Goal: Task Accomplishment & Management: Complete application form

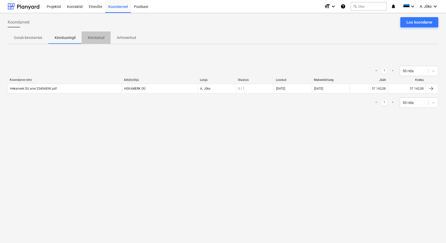
click at [101, 40] on p "Kinnitatud" at bounding box center [96, 37] width 17 height 5
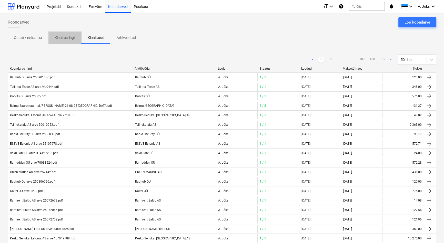
click at [58, 33] on button "Kinnitusringil" at bounding box center [64, 38] width 33 height 12
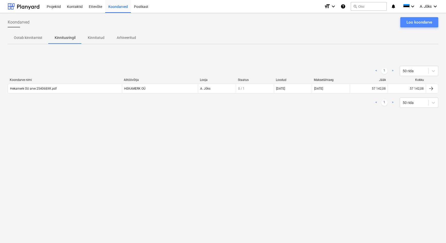
click at [430, 23] on div "Loo koondarve" at bounding box center [419, 22] width 26 height 7
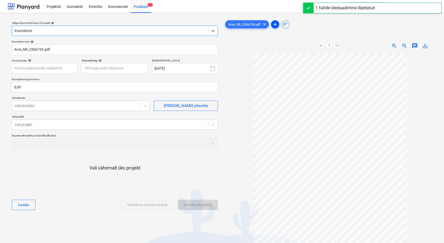
click at [276, 24] on span "add" at bounding box center [275, 24] width 6 height 6
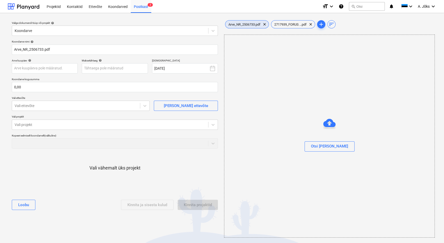
click at [250, 25] on span "Arve_NR_2506733.pdf" at bounding box center [245, 25] width 38 height 4
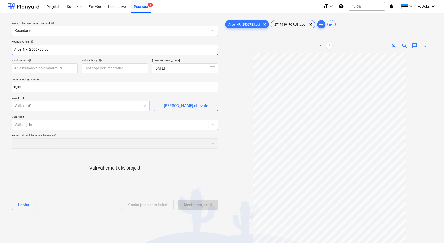
drag, startPoint x: 29, startPoint y: 49, endPoint x: 2, endPoint y: 51, distance: 26.8
click at [2, 51] on div "Valige dokumendi tüüp või projekt help Koondarve Koondarve nimi help Arve_NR_25…" at bounding box center [222, 150] width 444 height 275
paste input "Rapid Security OÜ"
type input "Rapid Security OU arve 2506733.pdf"
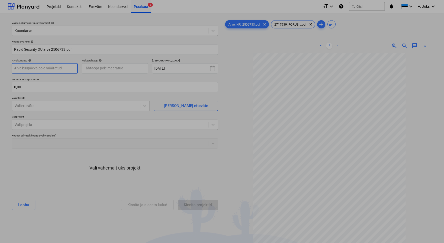
click at [47, 68] on body "Projektid Kontaktid Ettevõte Koondarved Postkast 2 format_size keyboard_arrow_d…" at bounding box center [222, 121] width 444 height 243
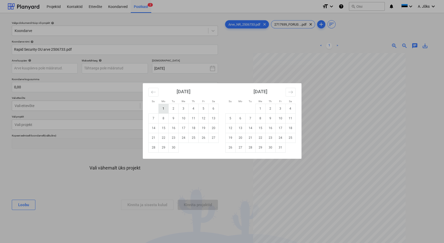
click at [162, 108] on td "1" at bounding box center [164, 109] width 10 height 10
type input "[DATE]"
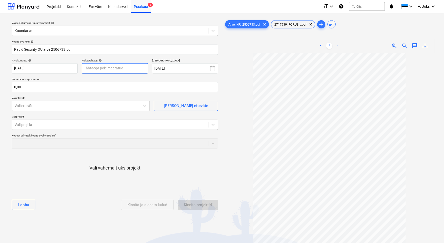
click at [115, 68] on body "Projektid Kontaktid Ettevõte Koondarved Postkast 2 format_size keyboard_arrow_d…" at bounding box center [222, 121] width 444 height 243
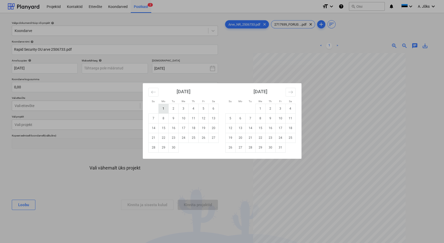
click at [162, 108] on td "1" at bounding box center [164, 109] width 10 height 10
type input "[DATE]"
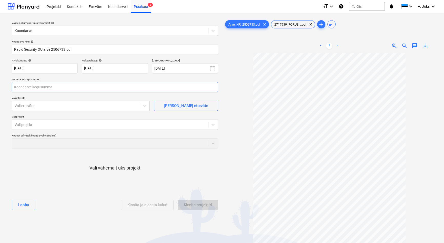
click at [121, 90] on input "text" at bounding box center [115, 87] width 206 height 10
type input "24,00"
click at [92, 105] on div at bounding box center [76, 105] width 123 height 5
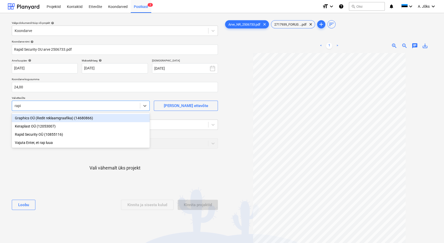
type input "rapid"
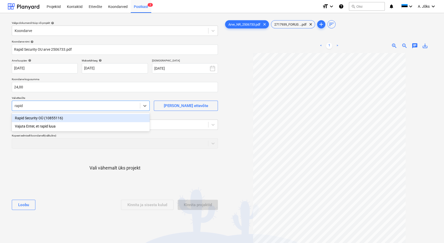
click at [77, 117] on div "Rapid Security OÜ (10855116)" at bounding box center [81, 118] width 138 height 8
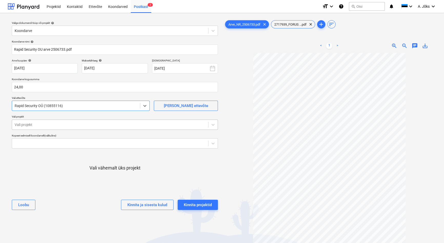
click at [74, 124] on div at bounding box center [110, 124] width 191 height 5
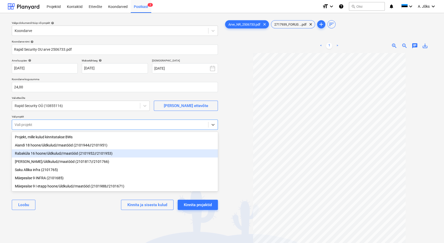
click at [63, 153] on div "Rabaküla 16 hoone/üldkulud//maatööd (2101952//2101953)" at bounding box center [115, 154] width 206 height 8
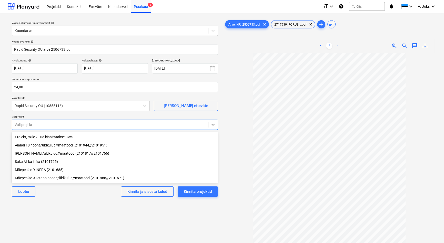
click at [76, 205] on div "Valige dokumendi tüüp või projekt help Koondarve Koondarve nimi help Rapid Secu…" at bounding box center [115, 150] width 214 height 267
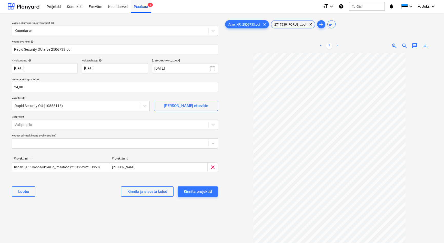
click at [72, 212] on div "Valige dokumendi tüüp või projekt help Koondarve Koondarve nimi help Rapid Secu…" at bounding box center [115, 150] width 214 height 267
click at [289, 23] on span "2717939_FORUS ...pdf" at bounding box center [290, 25] width 38 height 4
click at [243, 24] on span "Arve_NR_2506733.pdf" at bounding box center [245, 25] width 38 height 4
click at [193, 193] on div "Kinnita projektid" at bounding box center [198, 192] width 28 height 7
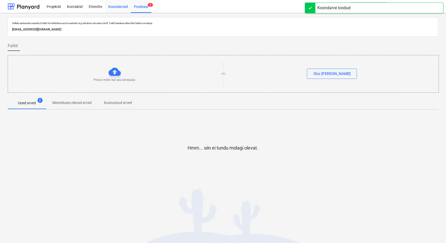
click at [116, 7] on div "Koondarved" at bounding box center [118, 6] width 26 height 13
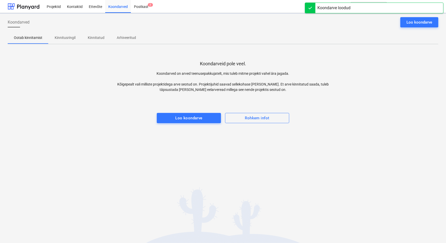
click at [70, 35] on p "Kinnitusringil" at bounding box center [65, 37] width 21 height 5
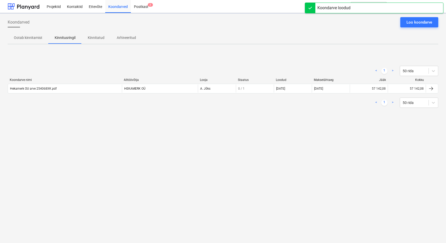
click at [71, 133] on div "Koondarved Loo koondarve Ootab kinnitamist Kinnitusringil Kinnitatud Arhiveerit…" at bounding box center [223, 128] width 446 height 230
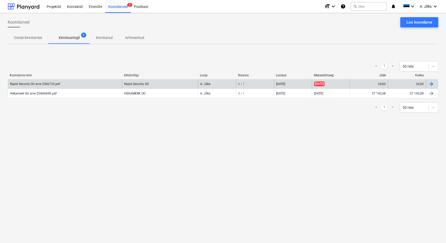
click at [52, 84] on div "Rapid Security OU arve 2506733.pdf" at bounding box center [35, 84] width 50 height 4
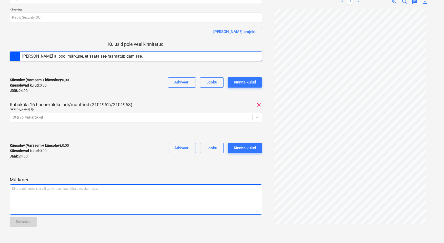
scroll to position [45, 0]
click at [49, 197] on div "Kirjuta märkmed siia või @mention kaastöötaja teavitamiseks ﻿" at bounding box center [136, 199] width 252 height 30
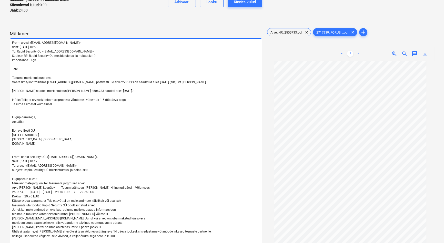
scroll to position [190, 0]
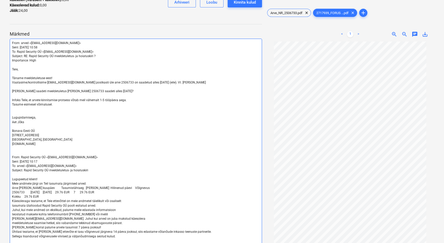
click at [19, 121] on span "Aet Jõks" at bounding box center [18, 123] width 12 height 4
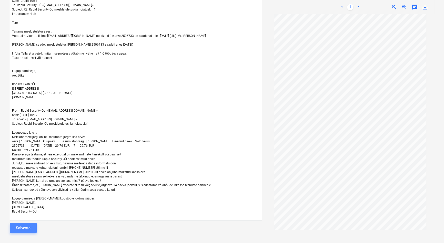
click at [27, 229] on div "Salvesta" at bounding box center [23, 228] width 15 height 7
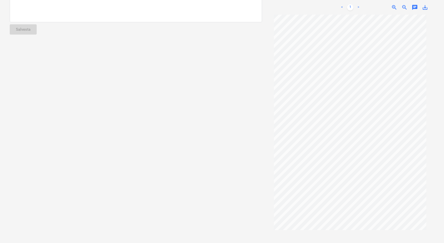
scroll to position [38, 0]
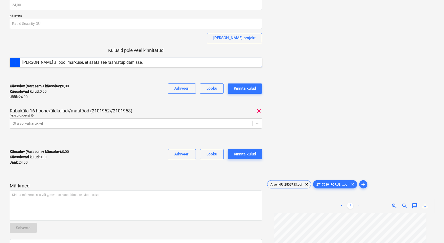
click at [108, 146] on div "Käesolev (Varasem + käesolev) : 0,00 Käesolevad kulud : 0,00 Jääk : 24,00 Arhiv…" at bounding box center [136, 157] width 252 height 24
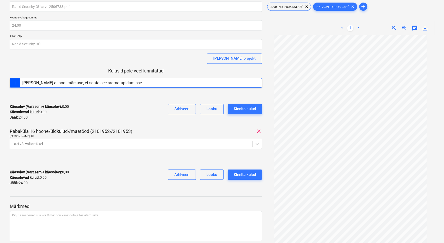
scroll to position [0, 0]
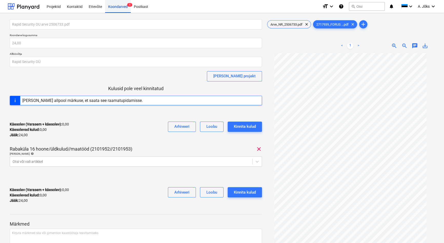
click at [121, 8] on div "Koondarved 1" at bounding box center [118, 6] width 26 height 13
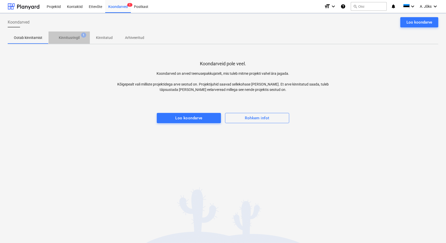
click at [66, 37] on p "Kinnitusringil" at bounding box center [69, 37] width 21 height 5
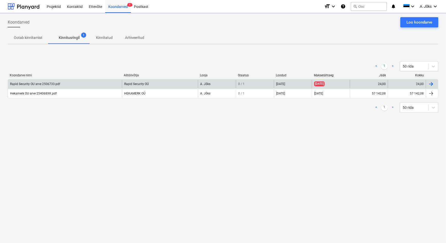
click at [43, 83] on div "Rapid Security OU arve 2506733.pdf" at bounding box center [35, 84] width 50 height 4
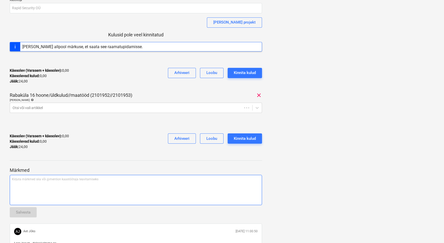
scroll to position [70, 0]
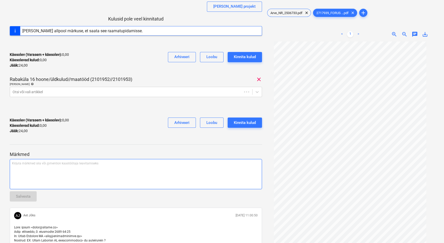
click at [57, 172] on div "Kirjuta märkmed siia või @mention kaastöötaja teavitamiseks ﻿" at bounding box center [136, 174] width 252 height 30
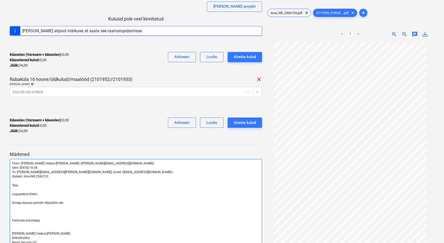
scroll to position [208, 0]
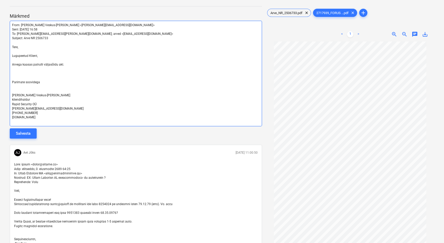
click at [32, 91] on p "﻿" at bounding box center [136, 91] width 248 height 4
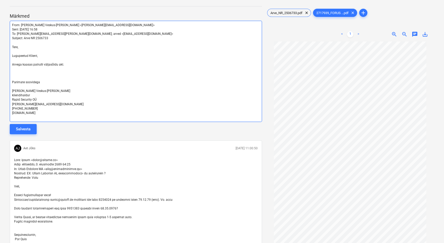
click at [30, 74] on p "﻿" at bounding box center [136, 73] width 248 height 4
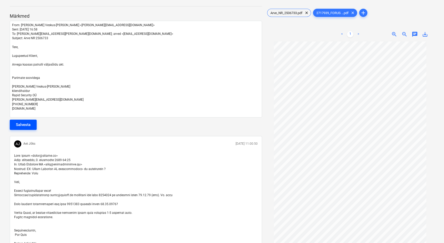
click at [30, 124] on div "Salvesta" at bounding box center [23, 125] width 15 height 7
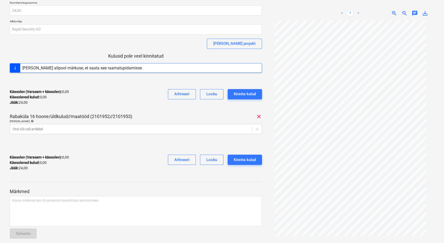
scroll to position [0, 0]
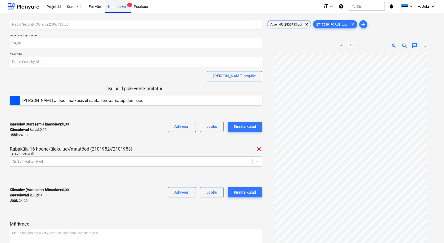
click at [114, 5] on div "Koondarved 1" at bounding box center [118, 6] width 26 height 13
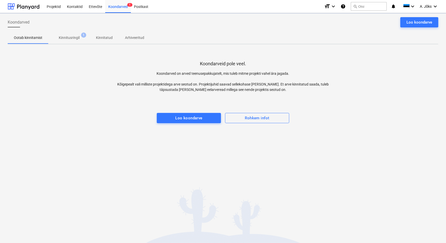
click at [65, 38] on p "Kinnitusringil" at bounding box center [69, 37] width 21 height 5
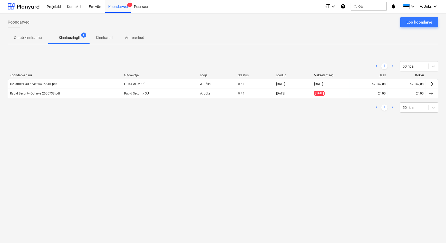
click at [170, 162] on div "Koondarved Loo koondarve Ootab kinnitamist Kinnitusringil 1 Kinnitatud Arhiveer…" at bounding box center [223, 128] width 446 height 230
click at [248, 145] on div "Koondarved Loo koondarve Ootab kinnitamist Kinnitusringil 1 Kinnitatud Arhiveer…" at bounding box center [223, 128] width 446 height 230
click at [86, 159] on div "Koondarved Loo koondarve Ootab kinnitamist Kinnitusringil 1 Kinnitatud Arhiveer…" at bounding box center [223, 128] width 446 height 230
click at [270, 135] on div "Koondarved Loo koondarve Ootab kinnitamist Kinnitusringil 1 Kinnitatud Arhiveer…" at bounding box center [223, 128] width 446 height 230
click at [108, 39] on p "Kinnitatud" at bounding box center [104, 37] width 17 height 5
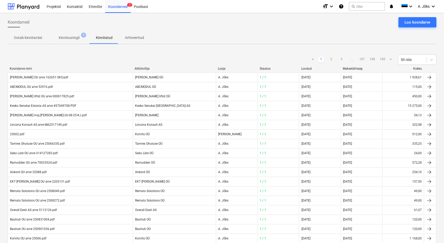
click at [70, 38] on p "Kinnitusringil" at bounding box center [69, 37] width 21 height 5
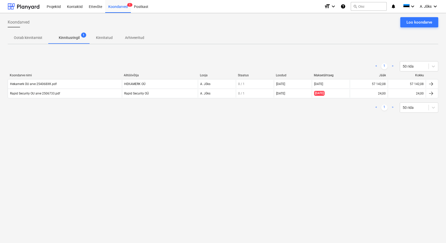
click at [196, 32] on div "Ootab kinnitamist Kinnitusringil 1 Kinnitatud Arhiveeritud" at bounding box center [223, 38] width 430 height 12
click at [176, 143] on div "Koondarved Loo koondarve Ootab kinnitamist Kinnitusringil 1 Kinnitatud Arhiveer…" at bounding box center [223, 128] width 446 height 230
click at [413, 23] on div "Loo koondarve" at bounding box center [419, 22] width 26 height 7
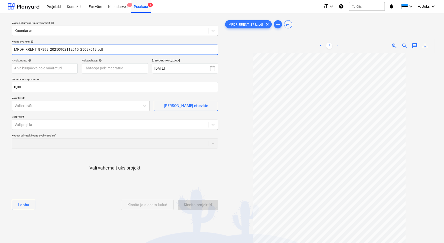
drag, startPoint x: 80, startPoint y: 50, endPoint x: 4, endPoint y: 46, distance: 76.3
click at [4, 46] on div "Valige dokumendi tüüp või projekt help Koondarve Koondarve nimi help MPDF_RRENT…" at bounding box center [222, 150] width 444 height 275
paste input "Ramirent Baltic AS"
type input "Ramirent Baltic AS arve 25087013.pdf"
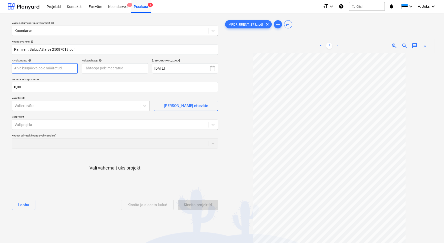
click at [71, 67] on body "Projektid Kontaktid Ettevõte Koondarved 1 Postkast 1 format_size keyboard_arrow…" at bounding box center [222, 121] width 444 height 243
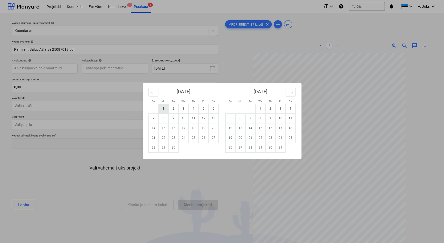
click at [164, 108] on td "1" at bounding box center [164, 109] width 10 height 10
type input "[DATE]"
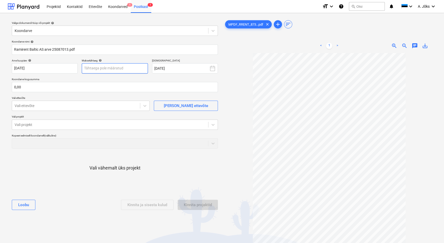
click at [137, 71] on body "Projektid Kontaktid Ettevõte Koondarved 1 Postkast 1 format_size keyboard_arrow…" at bounding box center [222, 121] width 444 height 243
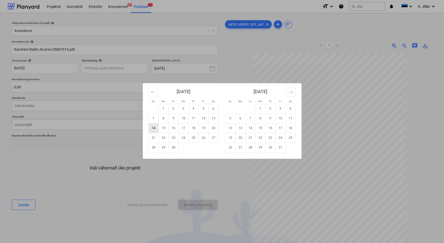
click at [155, 126] on td "14" at bounding box center [154, 128] width 10 height 10
type input "[DATE]"
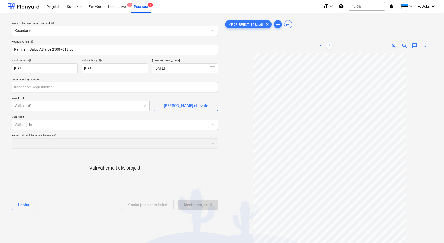
click at [59, 88] on input "text" at bounding box center [115, 87] width 206 height 10
type input "56,90"
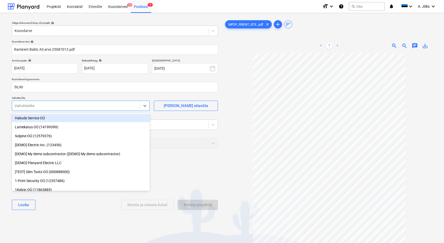
click at [60, 106] on div at bounding box center [76, 105] width 123 height 5
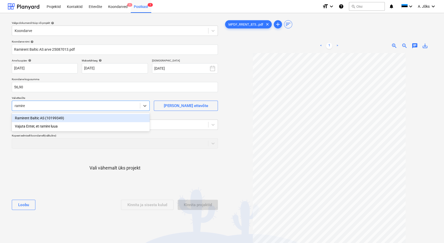
type input "ramiren"
click at [55, 117] on div "Ramirent Baltic AS (10199349)" at bounding box center [81, 118] width 138 height 8
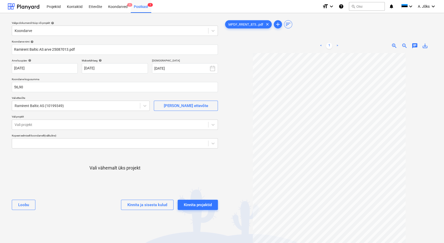
click at [55, 118] on p "Vali projekt" at bounding box center [115, 117] width 206 height 4
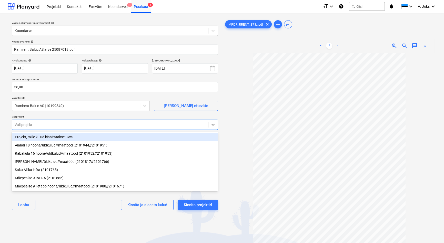
click at [55, 123] on div at bounding box center [110, 124] width 191 height 5
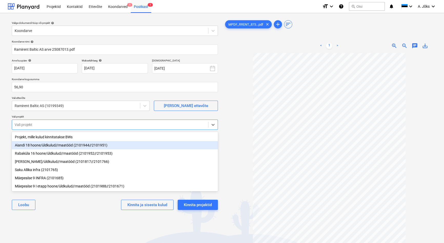
click at [45, 146] on div "Aiandi 18 hoone/üldkulud//maatööd (2101944//2101951)" at bounding box center [115, 145] width 206 height 8
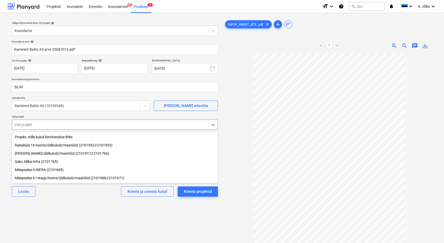
click at [82, 210] on div "Valige dokumendi tüüp või projekt help Koondarve Koondarve nimi help Ramirent B…" at bounding box center [115, 150] width 214 height 267
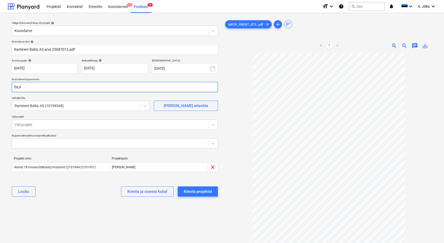
click at [93, 87] on input "56,9" at bounding box center [115, 87] width 206 height 10
type input "56,90"
click at [208, 194] on div "Kinnita projektid" at bounding box center [198, 192] width 28 height 7
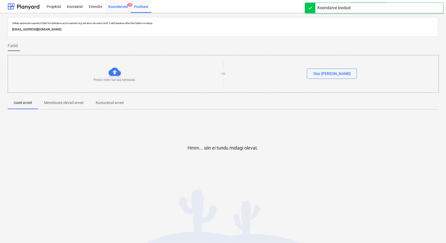
click at [121, 8] on div "Koondarved 1" at bounding box center [118, 6] width 26 height 13
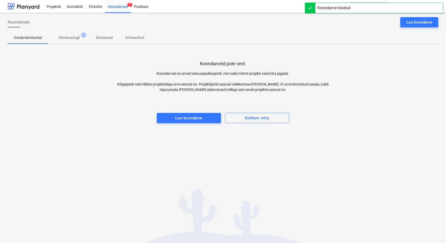
click at [71, 36] on p "Kinnitusringil" at bounding box center [69, 37] width 21 height 5
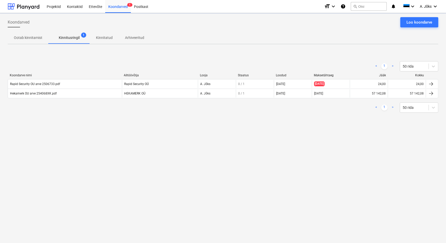
click at [110, 165] on div "Koondarved Loo koondarve Ootab kinnitamist Kinnitusringil 1 Kinnitatud Arhiveer…" at bounding box center [223, 128] width 446 height 230
click at [231, 179] on div "Koondarved Loo koondarve Ootab kinnitamist Kinnitusringil 1 Kinnitatud Arhiveer…" at bounding box center [223, 128] width 446 height 230
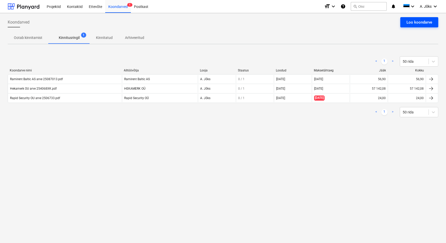
click at [424, 19] on div "Loo koondarve" at bounding box center [419, 22] width 26 height 7
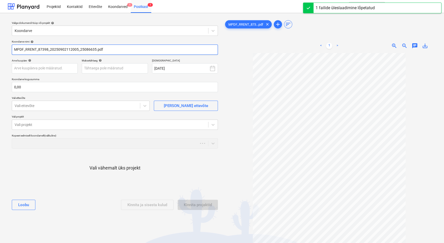
drag, startPoint x: 80, startPoint y: 51, endPoint x: 5, endPoint y: 44, distance: 75.0
click at [5, 44] on div "Valige dokumendi tüüp või projekt help Koondarve Koondarve nimi help MPDF_RRENT…" at bounding box center [222, 150] width 444 height 275
paste input "Ramirent Baltic AS"
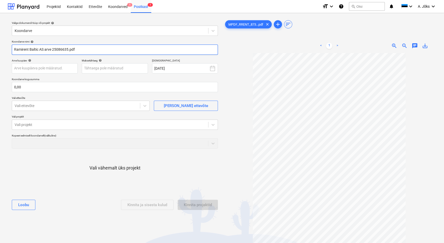
type input "Ramirent Baltic AS arve 25086635.pdf"
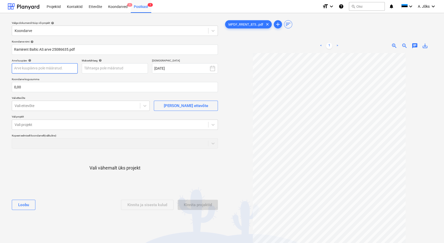
click at [70, 70] on body "Projektid Kontaktid Ettevõte Koondarved 1 Postkast 1 format_size keyboard_arrow…" at bounding box center [222, 121] width 444 height 243
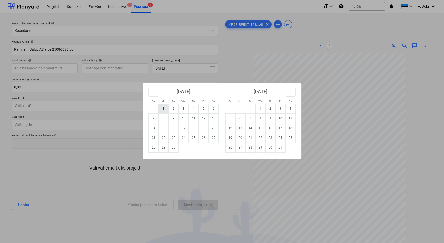
click at [162, 108] on td "1" at bounding box center [164, 109] width 10 height 10
type input "[DATE]"
click at [105, 66] on body "Projektid Kontaktid Ettevõte Koondarved 1 Postkast 1 format_size keyboard_arrow…" at bounding box center [222, 121] width 444 height 243
click at [153, 129] on td "14" at bounding box center [154, 128] width 10 height 10
type input "[DATE]"
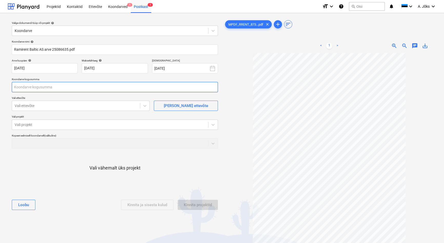
click at [70, 91] on input "text" at bounding box center [115, 87] width 206 height 10
type input "127,54"
click at [51, 104] on div at bounding box center [76, 105] width 123 height 5
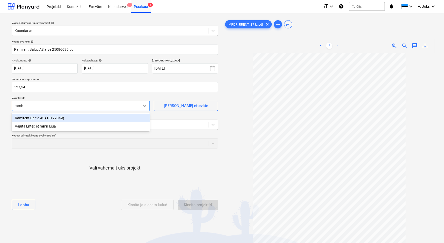
type input "ramire"
click at [48, 117] on div "Ramirent Baltic AS (10199349)" at bounding box center [81, 118] width 138 height 8
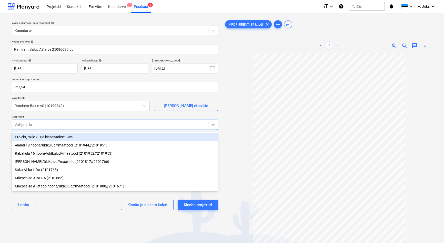
click at [50, 122] on div at bounding box center [110, 124] width 191 height 5
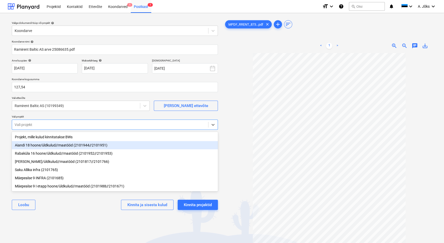
click at [58, 147] on div "Aiandi 18 hoone/üldkulud//maatööd (2101944//2101951)" at bounding box center [115, 145] width 206 height 8
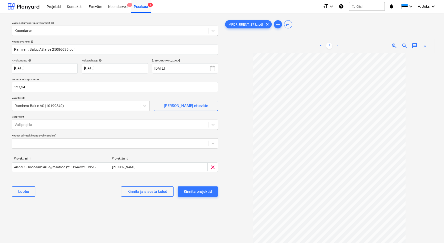
click at [83, 210] on div "Valige dokumendi tüüp või projekt help Koondarve Koondarve nimi help Ramirent B…" at bounding box center [115, 150] width 214 height 267
click at [205, 189] on div "Kinnita projektid" at bounding box center [198, 192] width 28 height 7
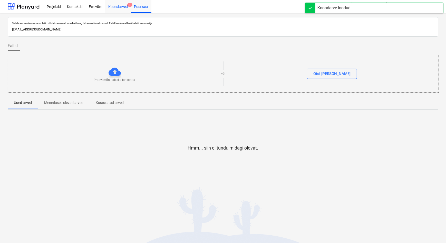
click at [116, 7] on div "Koondarved 1" at bounding box center [118, 6] width 26 height 13
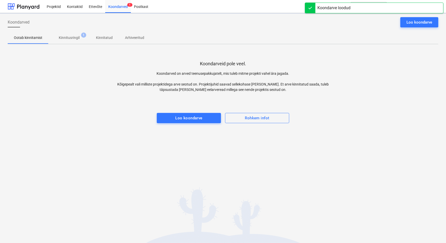
click at [72, 38] on p "Kinnitusringil" at bounding box center [69, 37] width 21 height 5
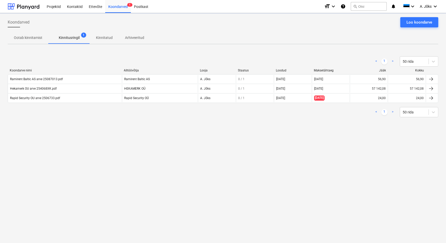
click at [79, 120] on div "< 1 > 50 rida Koondarve nimi Alltöövõtja Looja Staatus Loodud Maksetähtaeg Jääk…" at bounding box center [223, 86] width 430 height 73
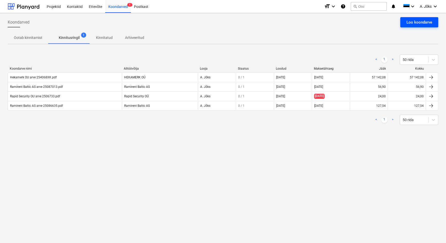
click at [424, 23] on div "Loo koondarve" at bounding box center [419, 22] width 26 height 7
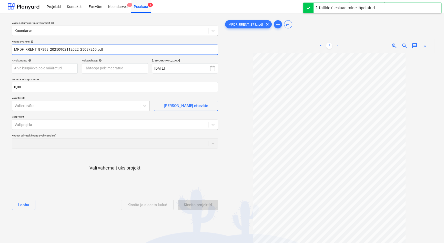
drag, startPoint x: 80, startPoint y: 50, endPoint x: -9, endPoint y: 41, distance: 88.9
click at [0, 41] on html "Projektid Kontaktid Ettevõte Koondarved 1 Postkast 1 format_size keyboard_arrow…" at bounding box center [222, 121] width 444 height 243
paste input "Ramirent Baltic AS"
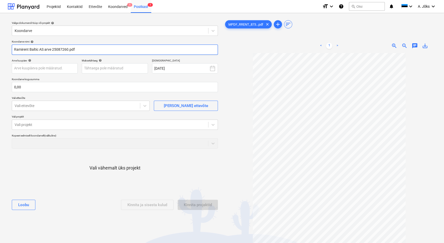
type input "Ramirent Baltic AS arve 25087260.pdf"
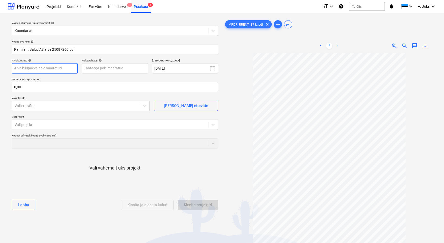
click at [52, 69] on body "Projektid Kontaktid Ettevõte Koondarved 1 Postkast 1 format_size keyboard_arrow…" at bounding box center [222, 121] width 444 height 243
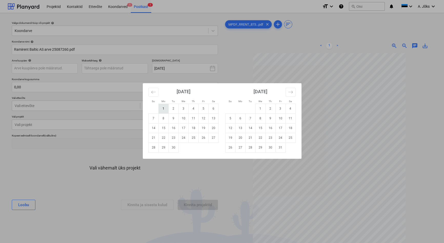
click at [163, 107] on td "1" at bounding box center [164, 109] width 10 height 10
type input "[DATE]"
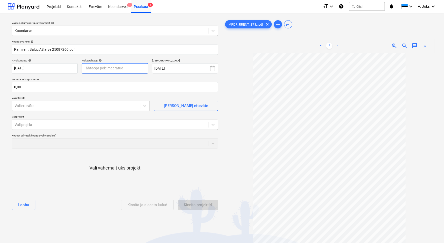
click at [119, 69] on body "Projektid Kontaktid Ettevõte Koondarved 1 Postkast 1 format_size keyboard_arrow…" at bounding box center [222, 121] width 444 height 243
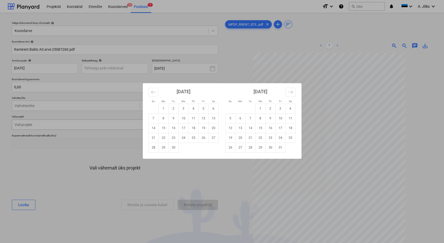
click at [153, 129] on td "14" at bounding box center [154, 128] width 10 height 10
type input "[DATE]"
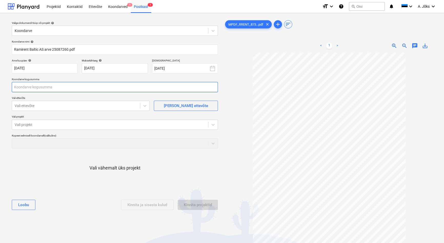
click at [77, 89] on input "text" at bounding box center [115, 87] width 206 height 10
type input "71,65"
click at [66, 106] on div at bounding box center [76, 105] width 123 height 5
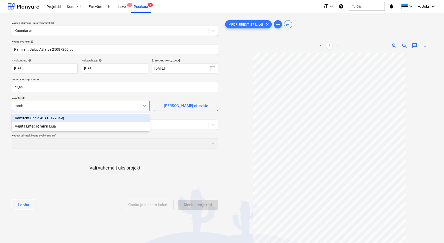
type input "ramire"
click at [55, 119] on div "Ramirent Baltic AS (10199349)" at bounding box center [81, 118] width 138 height 8
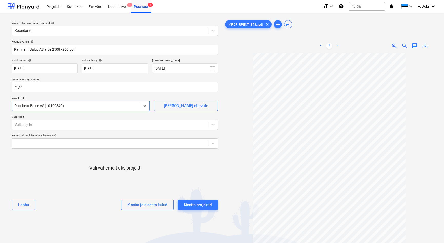
click at [55, 119] on p "Vali projekt" at bounding box center [115, 117] width 206 height 4
click at [55, 120] on div "Vali projekt" at bounding box center [115, 125] width 206 height 10
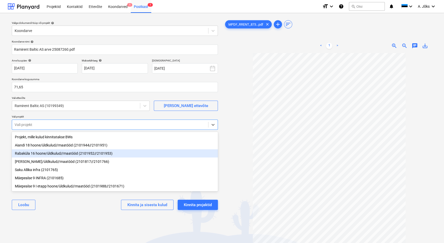
click at [58, 152] on div "Rabaküla 16 hoone/üldkulud//maatööd (2101952//2101953)" at bounding box center [115, 154] width 206 height 8
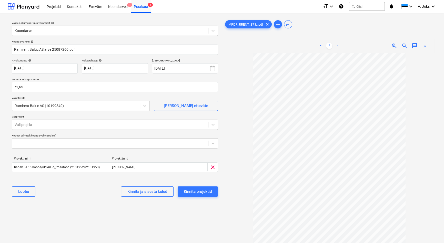
click at [78, 198] on div "[PERSON_NAME] ja sisesta kulud Kinnita projektid" at bounding box center [115, 192] width 206 height 18
click at [211, 192] on div "Kinnita projektid" at bounding box center [198, 192] width 28 height 7
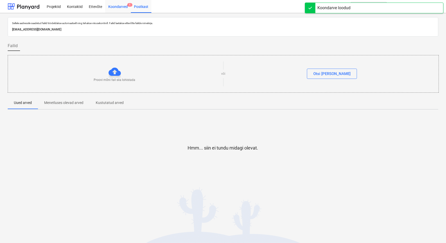
drag, startPoint x: 116, startPoint y: 5, endPoint x: 119, endPoint y: 12, distance: 7.7
click at [116, 5] on div "Koondarved 1" at bounding box center [118, 6] width 26 height 13
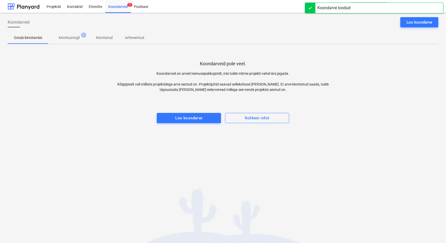
click at [107, 123] on div "Koondarveid pole veel. Koondarved on arved teenusepakkujatelt, mis tuleb mitme …" at bounding box center [223, 86] width 430 height 77
click at [66, 36] on p "Kinnitusringil" at bounding box center [69, 37] width 21 height 5
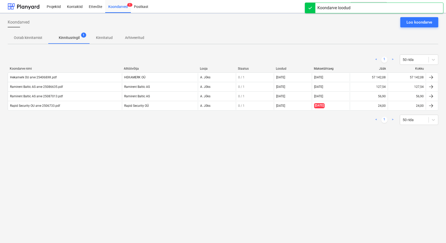
click at [67, 144] on div "Koondarved Loo koondarve Ootab kinnitamist Kinnitusringil 1 Kinnitatud Arhiveer…" at bounding box center [223, 128] width 446 height 230
click at [179, 165] on div "Koondarved Loo koondarve Ootab kinnitamist Kinnitusringil 1 Kinnitatud Arhiveer…" at bounding box center [223, 128] width 446 height 230
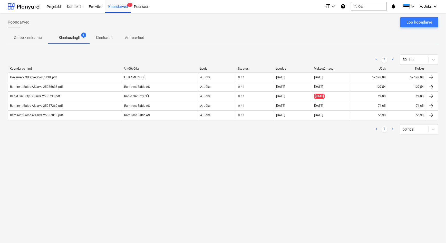
click at [179, 165] on div "Koondarved Loo koondarve Ootab kinnitamist Kinnitusringil 1 Kinnitatud Arhiveer…" at bounding box center [223, 128] width 446 height 230
click at [426, 19] on div "Loo koondarve" at bounding box center [419, 22] width 26 height 7
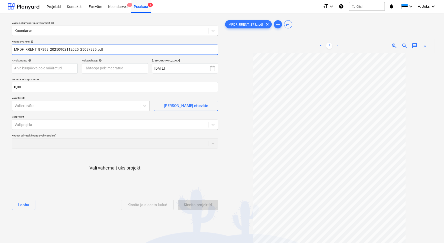
drag, startPoint x: 80, startPoint y: 49, endPoint x: 8, endPoint y: 44, distance: 71.2
click at [8, 44] on div "Valige dokumendi tüüp või projekt help Koondarve Koondarve nimi help MPDF_RRENT…" at bounding box center [115, 150] width 214 height 267
paste input "Ramirent Baltic AS"
type input "Ramirent Baltic AS arve 25087385.pdf"
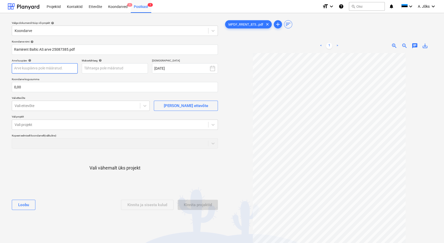
click at [51, 70] on body "Projektid Kontaktid Ettevõte Koondarved 1 Postkast 1 format_size keyboard_arrow…" at bounding box center [222, 121] width 444 height 243
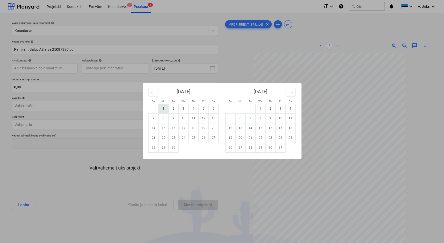
click at [163, 108] on td "1" at bounding box center [164, 109] width 10 height 10
type input "[DATE]"
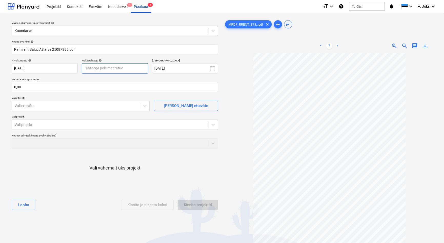
click at [126, 70] on body "Projektid Kontaktid Ettevõte Koondarved 1 Postkast 1 format_size keyboard_arrow…" at bounding box center [222, 121] width 444 height 243
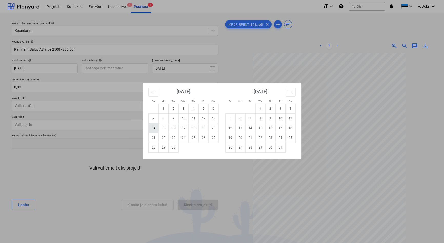
click at [154, 128] on td "14" at bounding box center [154, 128] width 10 height 10
type input "[DATE]"
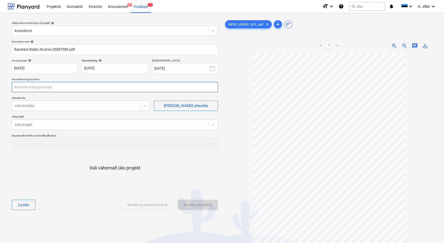
click at [60, 87] on input "text" at bounding box center [115, 87] width 206 height 10
type input "31,20"
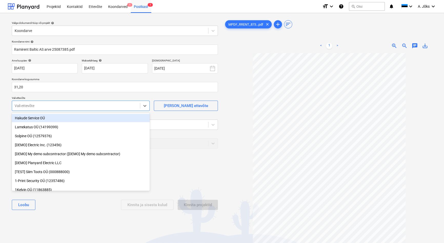
click at [90, 108] on div at bounding box center [76, 105] width 123 height 5
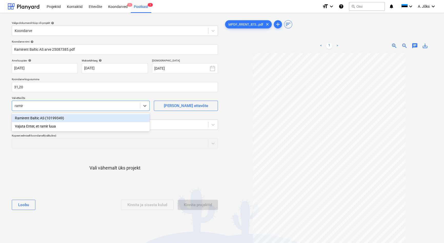
type input "ramire"
click at [66, 117] on div "Ramirent Baltic AS (10199349)" at bounding box center [81, 118] width 138 height 8
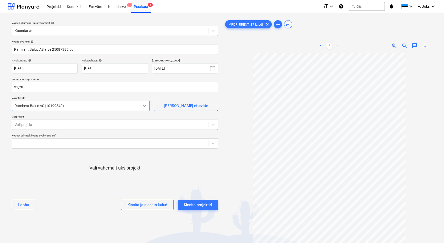
click at [64, 128] on div "Vali projekt" at bounding box center [110, 124] width 196 height 7
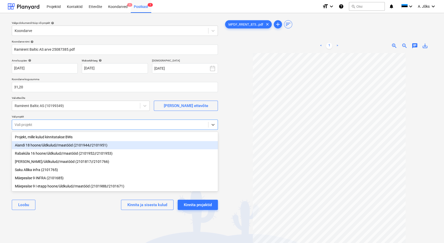
click at [61, 143] on div "Aiandi 18 hoone/üldkulud//maatööd (2101944//2101951)" at bounding box center [115, 145] width 206 height 8
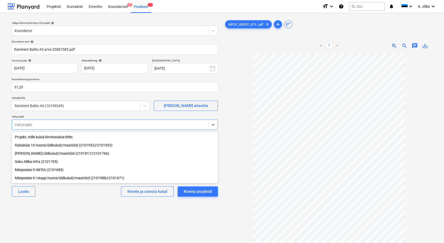
click at [85, 208] on div "Valige dokumendi tüüp või projekt help Koondarve Koondarve nimi help Ramirent B…" at bounding box center [115, 150] width 214 height 267
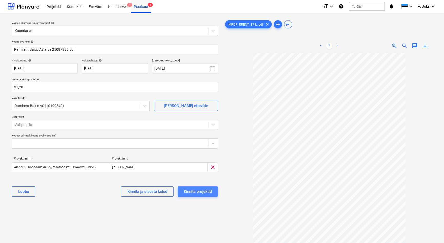
click at [201, 193] on div "Kinnita projektid" at bounding box center [198, 192] width 28 height 7
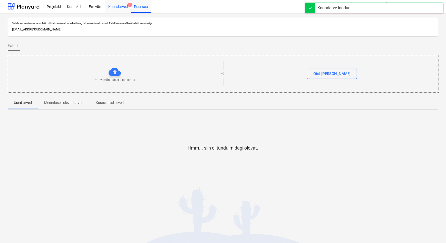
click at [120, 6] on div "Koondarved 1" at bounding box center [118, 6] width 26 height 13
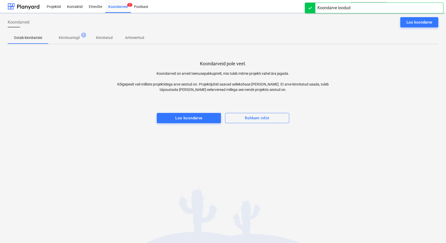
click at [65, 54] on div "Koondarveid pole veel. Koondarved on arved teenusepakkujatelt, mis tuleb mitme …" at bounding box center [223, 86] width 430 height 77
click at [72, 38] on p "Kinnitusringil" at bounding box center [69, 37] width 21 height 5
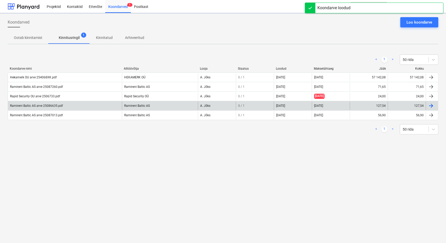
click at [72, 108] on div "Ramirent Baltic AS arve 25086635.pdf" at bounding box center [65, 106] width 114 height 8
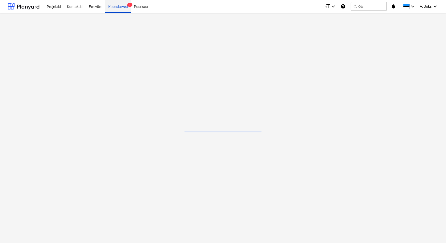
click at [114, 7] on div "Koondarved 1" at bounding box center [118, 6] width 26 height 13
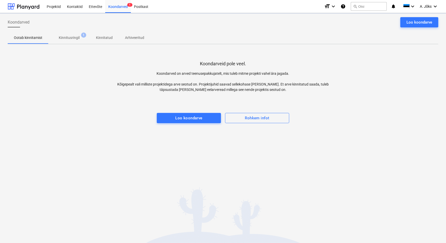
click at [73, 39] on p "Kinnitusringil" at bounding box center [69, 37] width 21 height 5
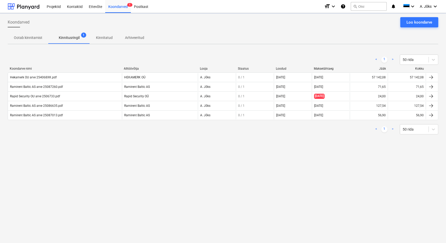
click at [82, 168] on div "Koondarved Loo koondarve Ootab kinnitamist Kinnitusringil 1 Kinnitatud Arhiveer…" at bounding box center [223, 128] width 446 height 230
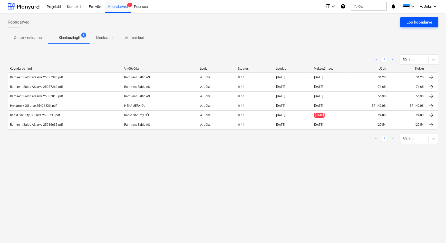
click at [418, 19] on div "Loo koondarve" at bounding box center [419, 22] width 26 height 7
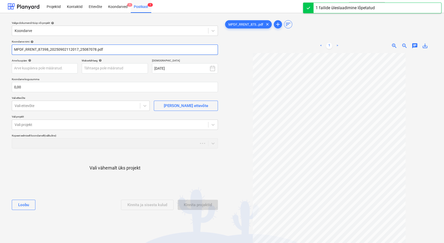
drag, startPoint x: 80, startPoint y: 49, endPoint x: 15, endPoint y: 44, distance: 65.6
click at [15, 44] on div "Koondarve nimi help MPDF_RRENT_87398_20250902112017_25087078.pdf" at bounding box center [115, 47] width 206 height 15
paste input "Ramirent Baltic AS"
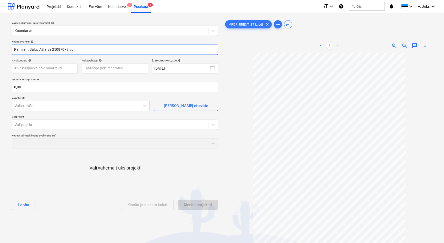
type input "Ramirent Baltic AS arve 25087078.pdf"
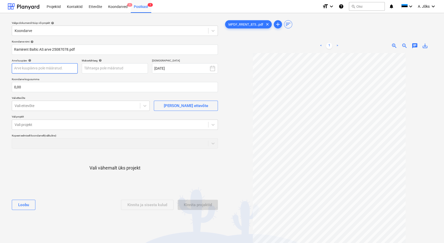
click at [61, 67] on body "Projektid Kontaktid Ettevõte Koondarved 1 Postkast 1 format_size keyboard_arrow…" at bounding box center [222, 121] width 444 height 243
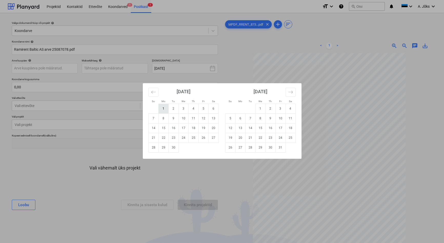
click at [163, 108] on td "1" at bounding box center [164, 109] width 10 height 10
type input "[DATE]"
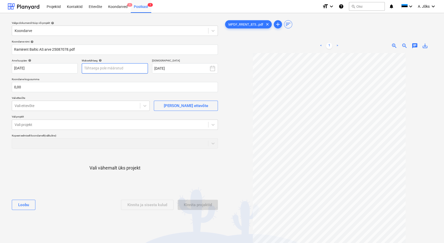
click at [119, 71] on body "Projektid Kontaktid Ettevõte Koondarved 1 Postkast 1 format_size keyboard_arrow…" at bounding box center [222, 121] width 444 height 243
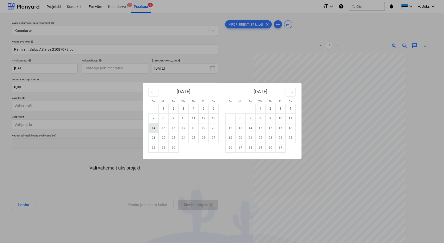
click at [153, 129] on td "14" at bounding box center [154, 128] width 10 height 10
type input "[DATE]"
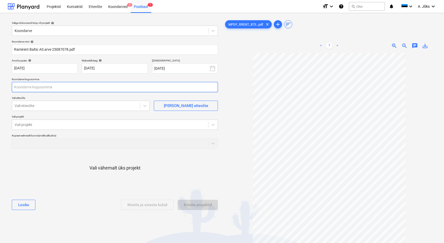
click at [65, 91] on input "text" at bounding box center [115, 87] width 206 height 10
type input "96,48"
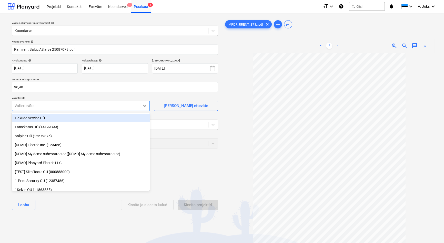
click at [79, 107] on div at bounding box center [76, 105] width 123 height 5
type input "e"
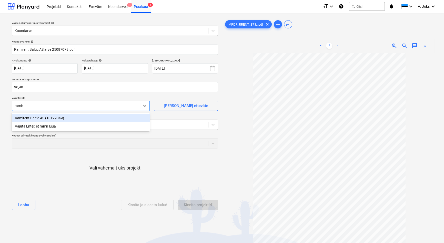
type input "ramire"
click at [69, 118] on div "Ramirent Baltic AS (10199349)" at bounding box center [81, 118] width 138 height 8
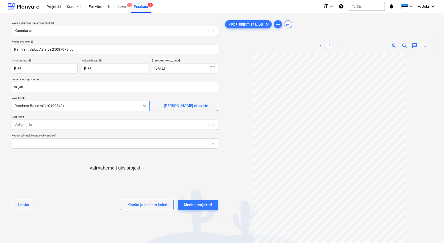
click at [68, 120] on div "Vali projekt" at bounding box center [115, 125] width 206 height 10
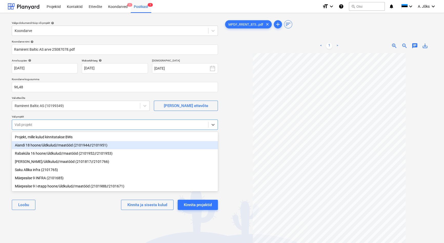
click at [63, 144] on div "Aiandi 18 hoone/üldkulud//maatööd (2101944//2101951)" at bounding box center [115, 145] width 206 height 8
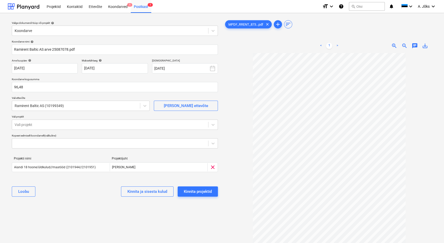
click at [69, 194] on div "[PERSON_NAME] ja sisesta kulud Kinnita projektid" at bounding box center [115, 192] width 206 height 18
click at [195, 190] on div "Kinnita projektid" at bounding box center [198, 192] width 28 height 7
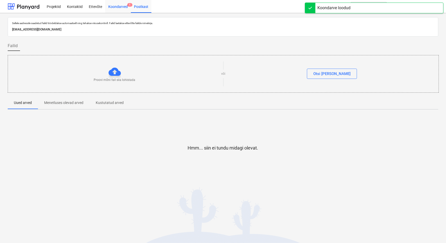
click at [118, 5] on div "Koondarved 1" at bounding box center [118, 6] width 26 height 13
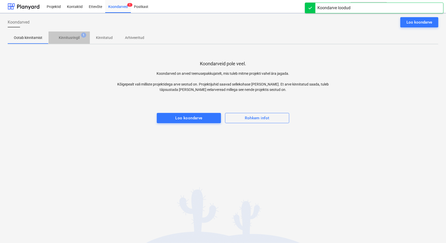
click at [71, 40] on p "Kinnitusringil" at bounding box center [69, 37] width 21 height 5
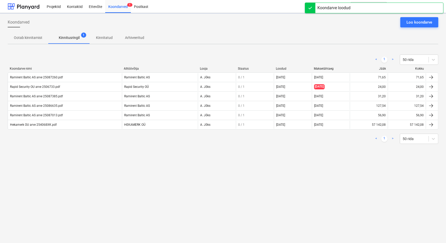
click at [76, 99] on div "Ramirent Baltic AS arve 25087385.pdf" at bounding box center [65, 96] width 114 height 8
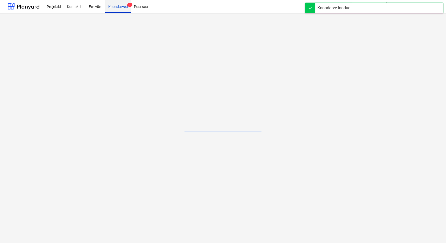
click at [115, 7] on div "Koondarved 1" at bounding box center [118, 6] width 26 height 13
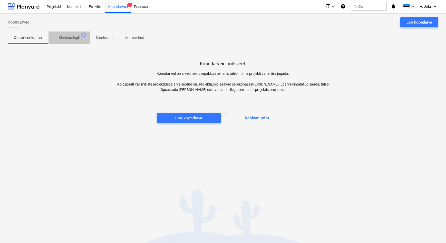
click at [70, 36] on p "Kinnitusringil" at bounding box center [69, 37] width 21 height 5
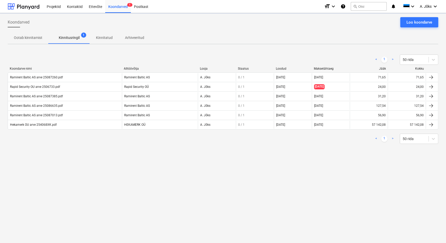
click at [84, 146] on div "< 1 > 50 rida Koondarve nimi Alltöövõtja Looja Staatus Loodud Maksetähtaeg Jääk…" at bounding box center [223, 99] width 430 height 102
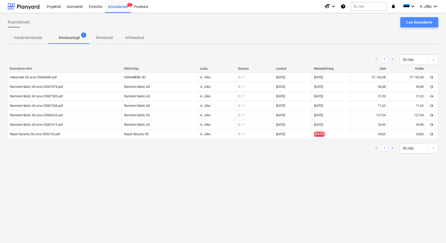
click at [430, 20] on div "Loo koondarve" at bounding box center [419, 22] width 26 height 7
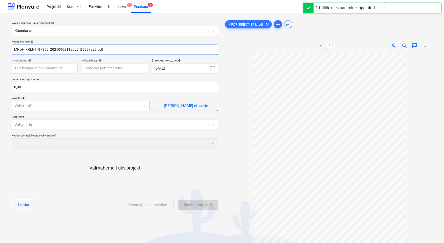
drag, startPoint x: 80, startPoint y: 50, endPoint x: 14, endPoint y: 48, distance: 65.5
click at [14, 48] on input "MPDF_RRENT_87398_20250902112023_25087288.pdf" at bounding box center [115, 50] width 206 height 10
paste input "Ramirent Baltic AS"
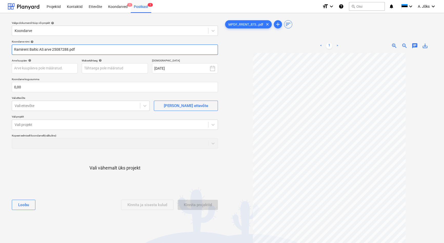
type input "Ramirent Baltic AS arve 25087288.pdf"
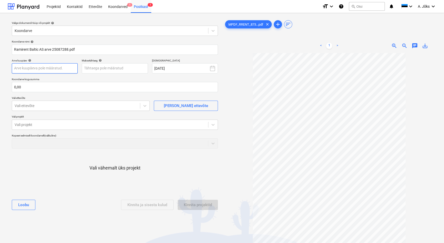
click at [60, 67] on body "Projektid Kontaktid Ettevõte Koondarved 1 Postkast 1 format_size keyboard_arrow…" at bounding box center [222, 121] width 444 height 243
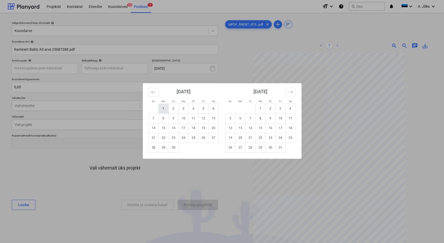
click at [164, 108] on td "1" at bounding box center [164, 109] width 10 height 10
type input "[DATE]"
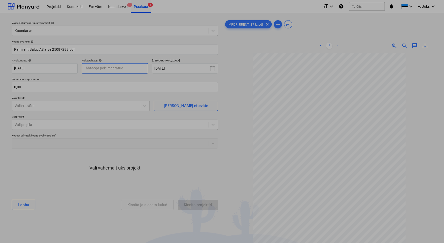
click at [107, 67] on body "Projektid Kontaktid Ettevõte Koondarved 1 Postkast 1 format_size keyboard_arrow…" at bounding box center [222, 121] width 444 height 243
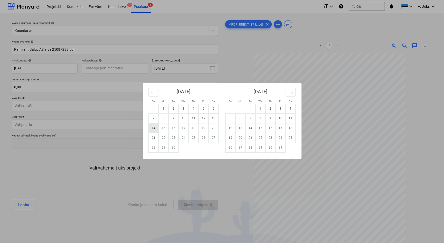
click at [156, 127] on td "14" at bounding box center [154, 128] width 10 height 10
type input "[DATE]"
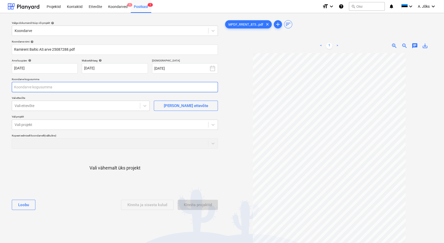
click at [58, 86] on input "text" at bounding box center [115, 87] width 206 height 10
type input "121,96"
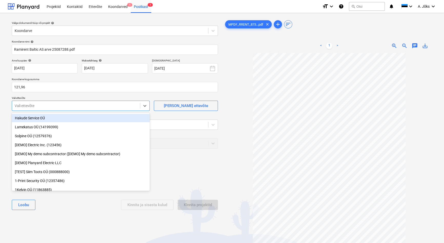
click at [64, 107] on div at bounding box center [76, 105] width 123 height 5
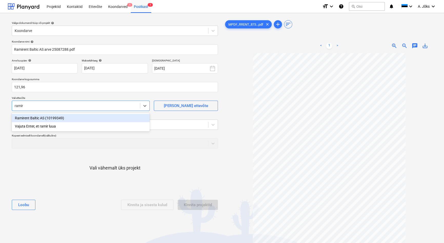
type input "ramire"
click at [63, 117] on div "Ramirent Baltic AS (10199349)" at bounding box center [81, 118] width 138 height 8
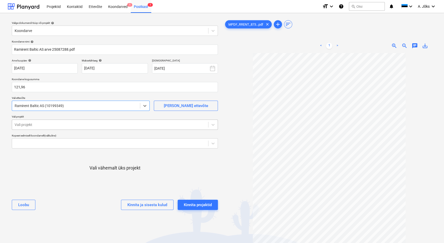
click at [62, 124] on div at bounding box center [110, 124] width 191 height 5
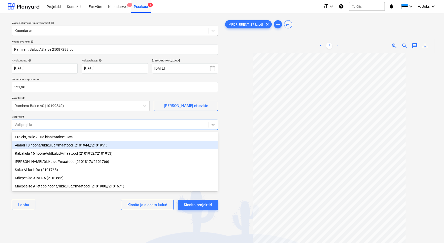
click at [58, 144] on div "Aiandi 18 hoone/üldkulud//maatööd (2101944//2101951)" at bounding box center [115, 145] width 206 height 8
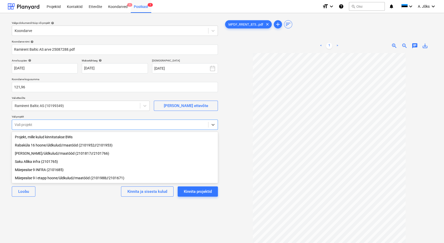
click at [68, 210] on div "Valige dokumendi tüüp või projekt help Koondarve Koondarve nimi help Ramirent B…" at bounding box center [115, 150] width 214 height 267
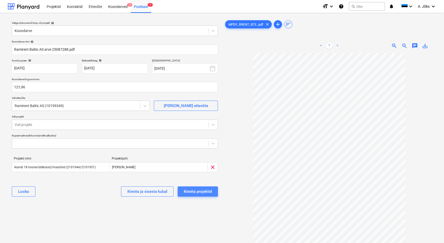
click at [204, 191] on div "Kinnita projektid" at bounding box center [198, 192] width 28 height 7
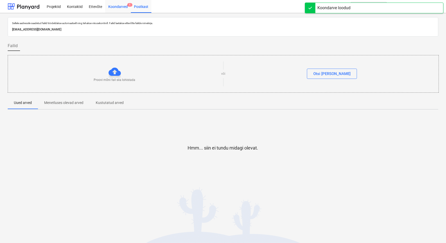
click at [121, 4] on div "Koondarved 1" at bounding box center [118, 6] width 26 height 13
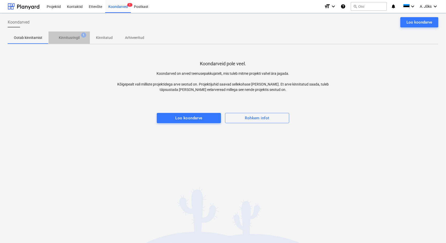
click at [74, 38] on p "Kinnitusringil" at bounding box center [69, 37] width 21 height 5
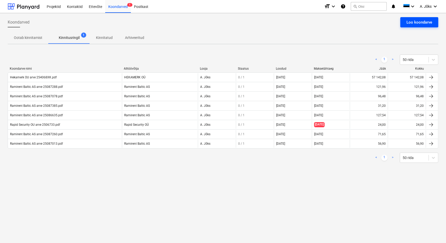
click at [428, 23] on div "Loo koondarve" at bounding box center [419, 22] width 26 height 7
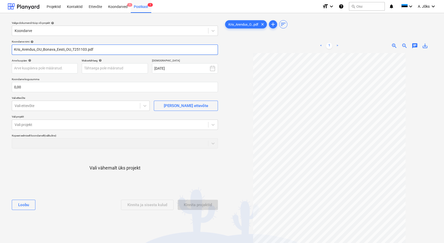
drag, startPoint x: 72, startPoint y: 50, endPoint x: -28, endPoint y: 48, distance: 99.8
click at [0, 48] on html "Projektid Kontaktid Ettevõte Koondarved 1 Postkast 1 format_size keyboard_arrow…" at bounding box center [222, 121] width 444 height 243
paste input "Arendus OÜ"
type input "[PERSON_NAME] OU arve T251103.pdf"
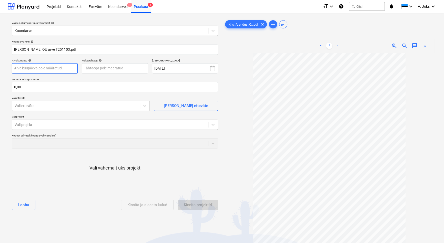
click at [51, 69] on body "Projektid Kontaktid Ettevõte Koondarved 1 Postkast 1 format_size keyboard_arrow…" at bounding box center [222, 121] width 444 height 243
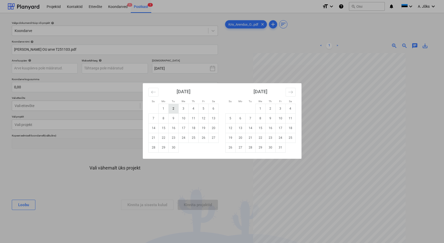
click at [175, 110] on td "2" at bounding box center [174, 109] width 10 height 10
type input "[DATE]"
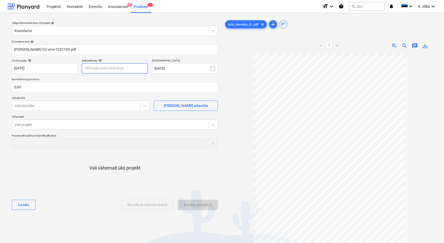
click at [132, 72] on body "Projektid Kontaktid Ettevõte Koondarved 1 Postkast 1 format_size keyboard_arrow…" at bounding box center [222, 121] width 444 height 243
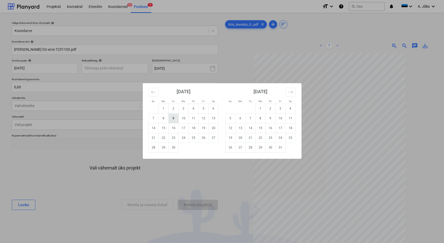
click at [175, 119] on td "9" at bounding box center [174, 119] width 10 height 10
type input "[DATE]"
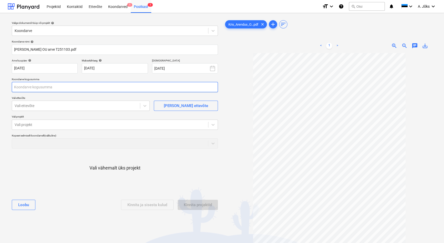
click at [73, 87] on input "text" at bounding box center [115, 87] width 206 height 10
type input "165,00"
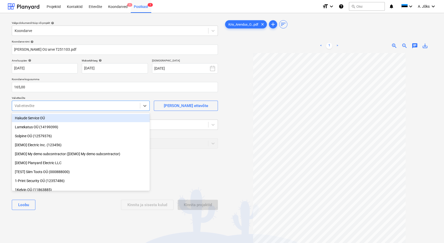
click at [51, 105] on div at bounding box center [76, 105] width 123 height 5
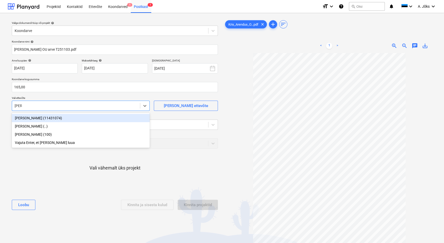
type input "[PERSON_NAME]"
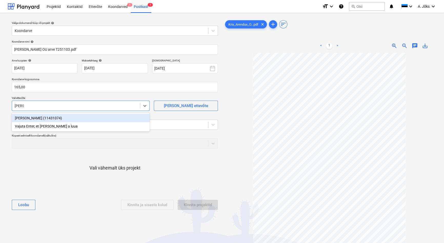
click at [45, 119] on div "[PERSON_NAME] (11431074)" at bounding box center [81, 118] width 138 height 8
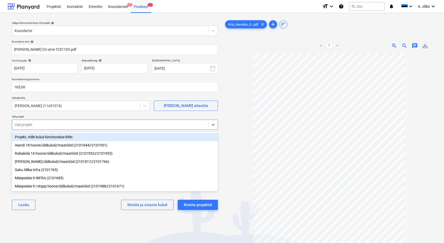
click at [45, 122] on div at bounding box center [110, 124] width 191 height 5
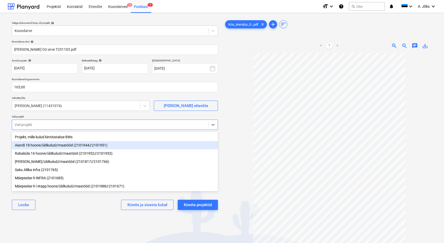
click at [45, 145] on div "Aiandi 18 hoone/üldkulud//maatööd (2101944//2101951)" at bounding box center [115, 145] width 206 height 8
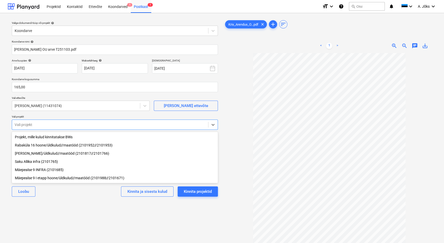
click at [54, 219] on div "Valige dokumendi tüüp või projekt help Koondarve Koondarve nimi help [PERSON_NA…" at bounding box center [115, 150] width 214 height 267
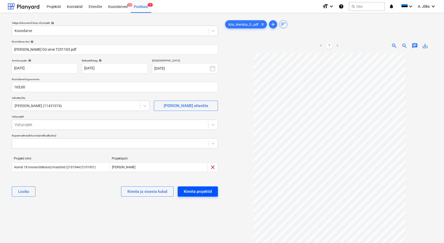
click at [200, 192] on div "Kinnita projektid" at bounding box center [198, 192] width 28 height 7
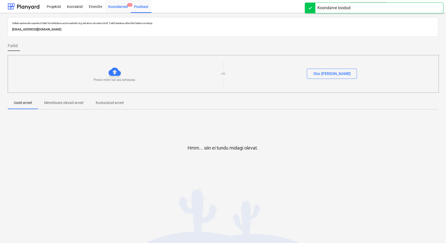
click at [111, 7] on div "Koondarved 1" at bounding box center [118, 6] width 26 height 13
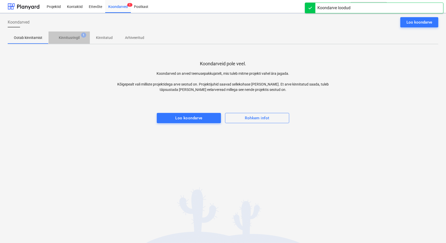
click at [71, 37] on p "Kinnitusringil" at bounding box center [69, 37] width 21 height 5
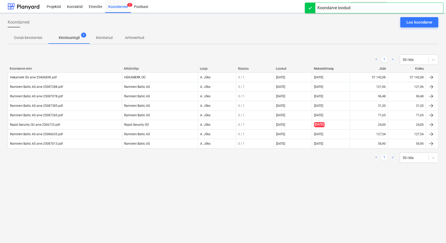
click at [114, 192] on div "Koondarved Loo koondarve Ootab kinnitamist Kinnitusringil 1 Kinnitatud Arhiveer…" at bounding box center [223, 128] width 446 height 230
click at [114, 191] on div "Koondarved Loo koondarve Ootab kinnitamist Kinnitusringil 1 Kinnitatud Arhiveer…" at bounding box center [223, 128] width 446 height 230
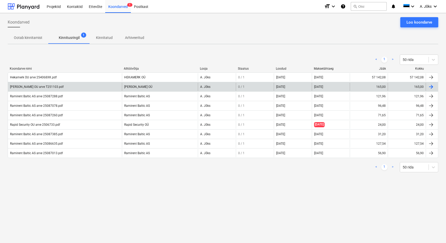
click at [44, 88] on div "[PERSON_NAME] OU arve T251103.pdf" at bounding box center [37, 87] width 54 height 4
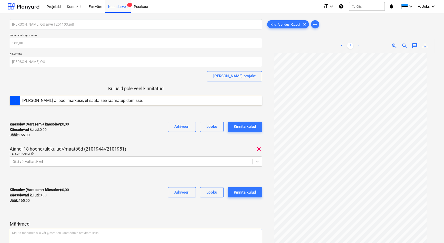
click at [39, 233] on p "Kirjuta märkmed siia või @mention kaastöötaja teavitamiseks ﻿" at bounding box center [136, 233] width 248 height 4
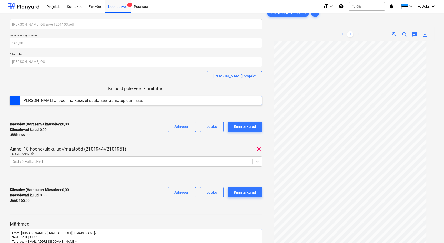
scroll to position [131, 0]
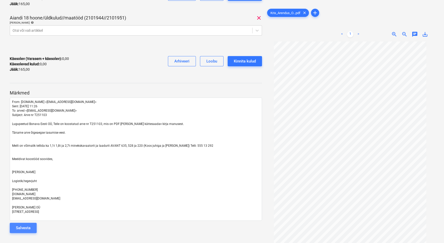
click at [31, 229] on button "Salvesta" at bounding box center [23, 228] width 27 height 10
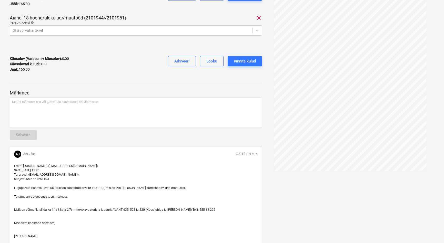
scroll to position [0, 0]
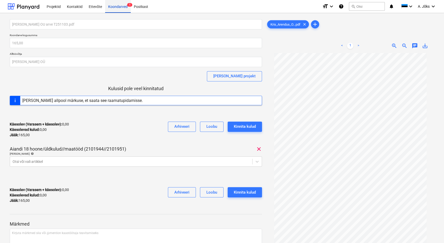
click at [113, 7] on div "Koondarved 1" at bounding box center [118, 6] width 26 height 13
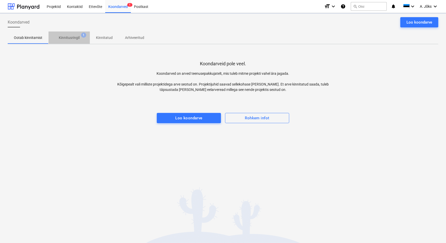
drag, startPoint x: 70, startPoint y: 38, endPoint x: 75, endPoint y: 44, distance: 8.7
click at [70, 37] on p "Kinnitusringil" at bounding box center [69, 37] width 21 height 5
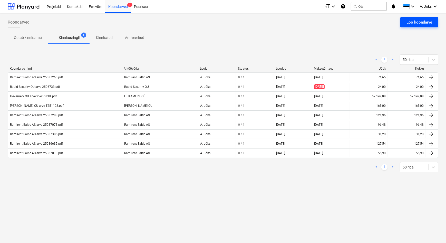
click at [418, 25] on div "Loo koondarve" at bounding box center [419, 22] width 26 height 7
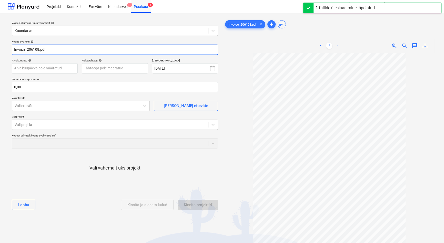
drag, startPoint x: 28, startPoint y: 48, endPoint x: 2, endPoint y: 50, distance: 26.0
click at [2, 50] on div "Valige dokumendi tüüp või projekt help Koondarve Koondarve nimi help Invoice_20…" at bounding box center [222, 150] width 444 height 275
paste input "[PERSON_NAME] OÜ"
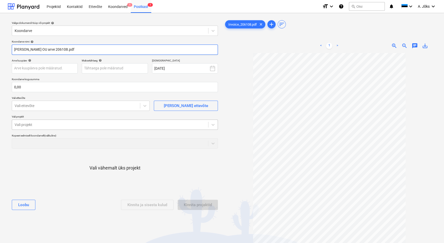
type input "[PERSON_NAME] OU arve 206108.pdf"
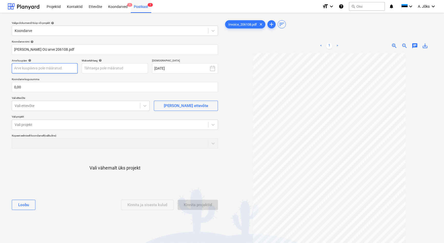
click at [65, 66] on body "Projektid Kontaktid Ettevõte Koondarved 1 Postkast 1 format_size keyboard_arrow…" at bounding box center [222, 121] width 444 height 243
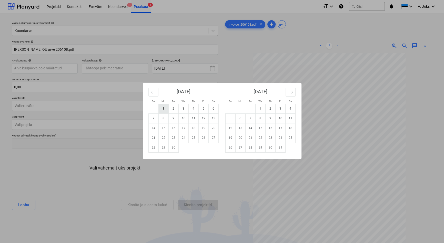
click at [163, 108] on td "1" at bounding box center [164, 109] width 10 height 10
type input "[DATE]"
click at [135, 70] on body "Projektid Kontaktid Ettevõte Koondarved 1 Postkast 1 format_size keyboard_arrow…" at bounding box center [222, 121] width 444 height 243
click at [155, 129] on td "14" at bounding box center [154, 128] width 10 height 10
type input "[DATE]"
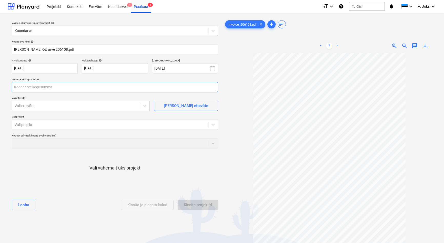
click at [95, 89] on input "text" at bounding box center [115, 87] width 206 height 10
type input "413,41"
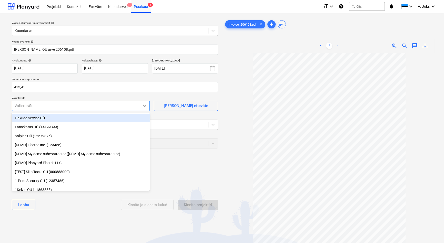
click at [85, 105] on div at bounding box center [76, 105] width 123 height 5
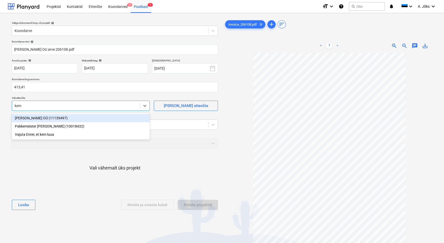
type input "[PERSON_NAME]"
click at [83, 115] on div "[PERSON_NAME] OÜ (11139497)" at bounding box center [81, 118] width 138 height 8
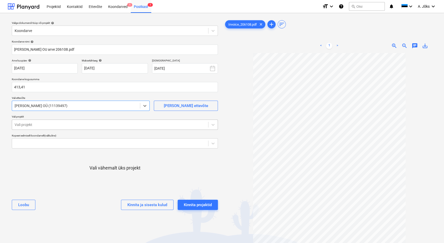
click at [83, 123] on div at bounding box center [110, 124] width 191 height 5
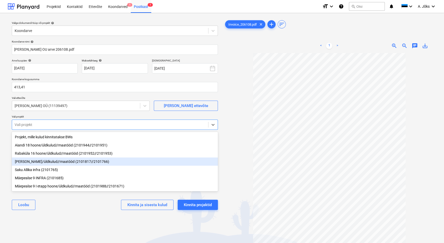
click at [63, 165] on div "[PERSON_NAME]/üldkulud//maatööd (2101817//2101766)" at bounding box center [115, 162] width 206 height 8
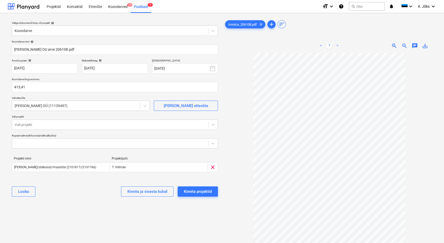
click at [84, 208] on div "Valige dokumendi tüüp või projekt help Koondarve Koondarve nimi help [PERSON_NA…" at bounding box center [115, 150] width 214 height 267
click at [200, 194] on div "Kinnita projektid" at bounding box center [198, 192] width 28 height 7
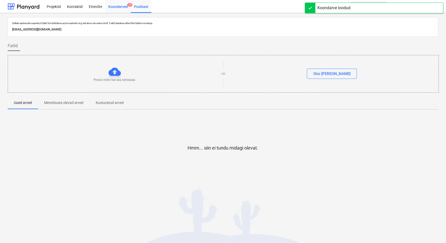
click at [122, 8] on div "Koondarved 1" at bounding box center [118, 6] width 26 height 13
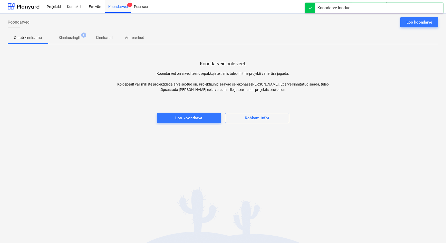
click at [47, 115] on div "Koondarveid pole veel. Koondarved on arved teenusepakkujatelt, mis tuleb mitme …" at bounding box center [223, 86] width 430 height 77
click at [72, 40] on p "Kinnitusringil" at bounding box center [69, 37] width 21 height 5
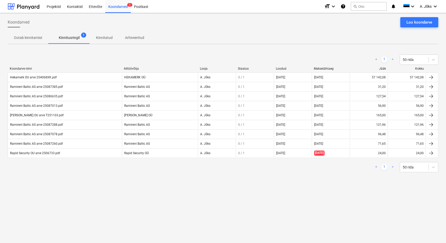
click at [76, 175] on div "< 1 > 50 rida Koondarve nimi Alltöövõtja Looja Staatus Loodud Maksetähtaeg Jääk…" at bounding box center [223, 113] width 430 height 130
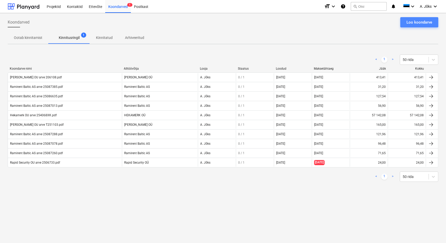
click at [413, 23] on div "Loo koondarve" at bounding box center [419, 22] width 26 height 7
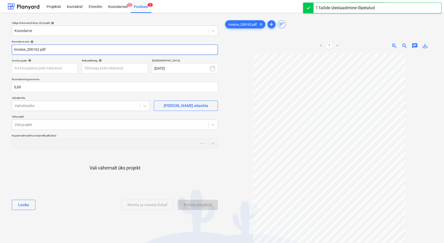
drag, startPoint x: 28, startPoint y: 50, endPoint x: 1, endPoint y: 51, distance: 26.7
click at [1, 51] on div "Valige dokumendi tüüp või projekt help Koondarve Koondarve nimi help Invoice_20…" at bounding box center [222, 150] width 444 height 275
paste input "[PERSON_NAME] OÜ"
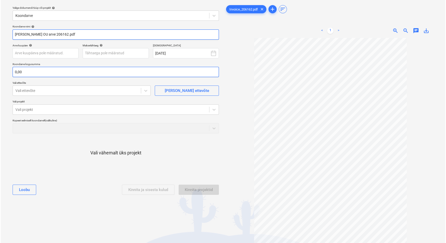
scroll to position [23, 0]
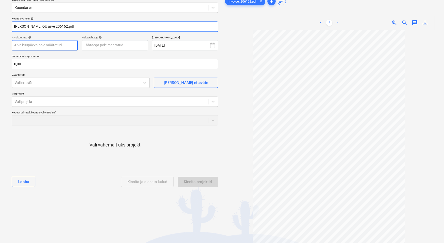
type input "[PERSON_NAME] OU arve 206162.pdf"
click at [61, 44] on body "Projektid Kontaktid Ettevõte Koondarved 1 Postkast 1 format_size keyboard_arrow…" at bounding box center [222, 98] width 444 height 243
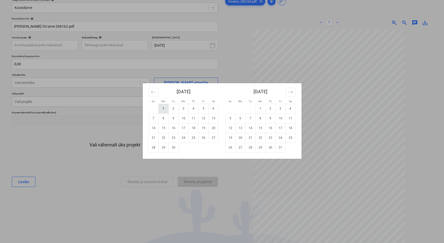
click at [164, 110] on td "1" at bounding box center [164, 109] width 10 height 10
type input "[DATE]"
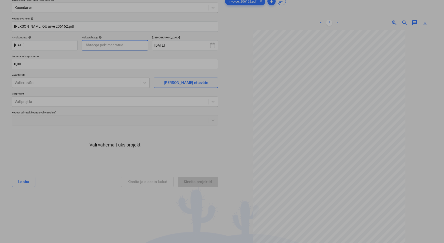
click at [123, 44] on body "Projektid Kontaktid Ettevõte Koondarved 1 Postkast 1 format_size keyboard_arrow…" at bounding box center [222, 98] width 444 height 243
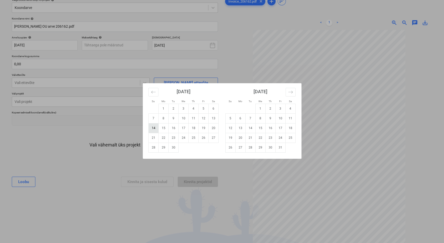
click at [154, 131] on td "14" at bounding box center [154, 128] width 10 height 10
type input "[DATE]"
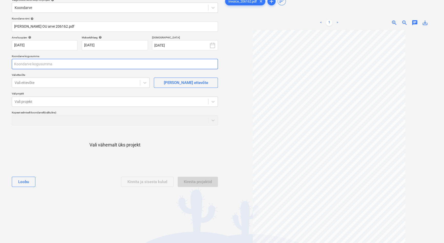
click at [75, 64] on input "text" at bounding box center [115, 64] width 206 height 10
type input "350,92"
click at [72, 82] on div at bounding box center [76, 82] width 123 height 5
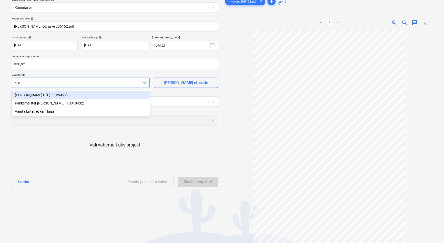
type input "[PERSON_NAME]"
click at [67, 96] on div "[PERSON_NAME] OÜ (11139497)" at bounding box center [81, 95] width 138 height 8
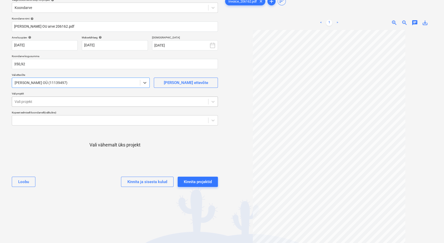
click at [66, 100] on div at bounding box center [110, 101] width 191 height 5
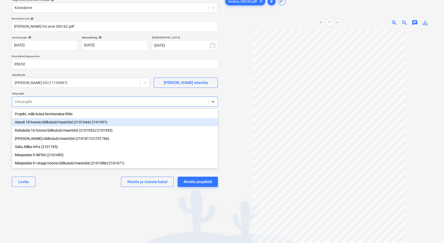
click at [66, 123] on div "Aiandi 18 hoone/üldkulud//maatööd (2101944//2101951)" at bounding box center [115, 122] width 206 height 8
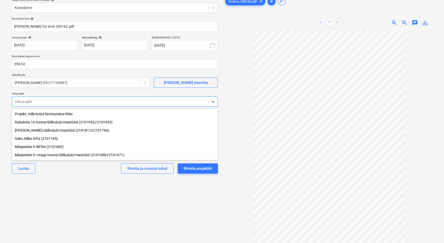
click at [67, 121] on div "Rabaküla 16 hoone/üldkulud//maatööd (2101952//2101953)" at bounding box center [115, 122] width 206 height 8
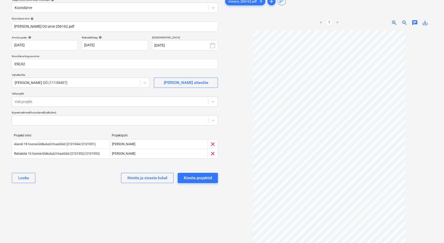
click at [90, 183] on div "[PERSON_NAME] ja sisesta kulud Kinnita projektid" at bounding box center [115, 178] width 206 height 18
click at [204, 178] on div "Kinnita projektid" at bounding box center [198, 178] width 28 height 7
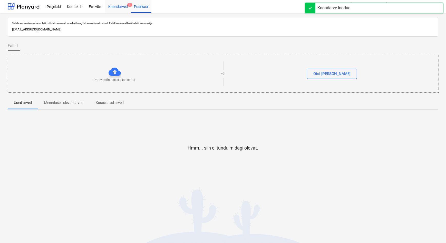
click at [113, 6] on div "Koondarved 1" at bounding box center [118, 6] width 26 height 13
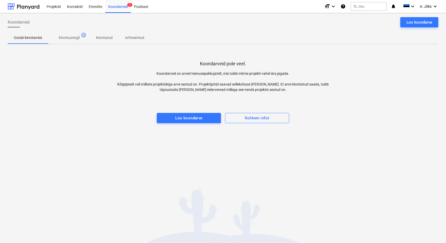
click at [72, 37] on p "Kinnitusringil" at bounding box center [69, 37] width 21 height 5
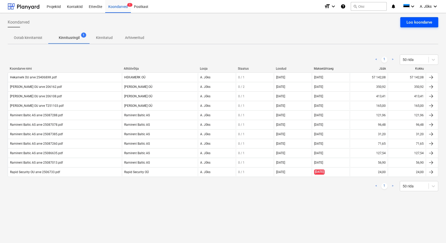
click at [410, 21] on div "Loo koondarve" at bounding box center [419, 22] width 26 height 7
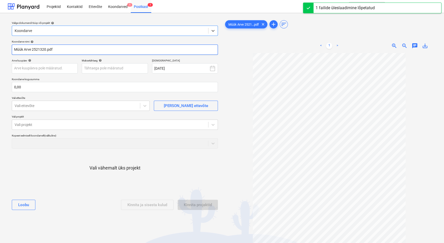
click at [26, 51] on input "Müük Arve 2521320.pdf" at bounding box center [115, 50] width 206 height 10
paste input "Saku Maja"
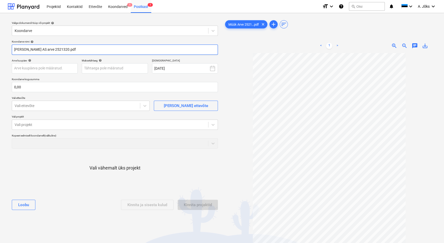
type input "[PERSON_NAME] AS arve 2521320.pdf"
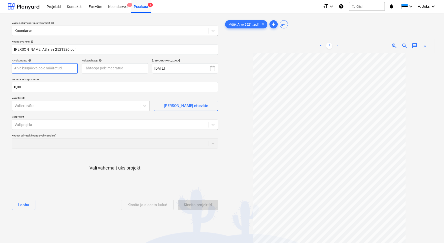
click at [49, 70] on body "Projektid Kontaktid Ettevõte Koondarved 1 Postkast 1 format_size keyboard_arrow…" at bounding box center [222, 121] width 444 height 243
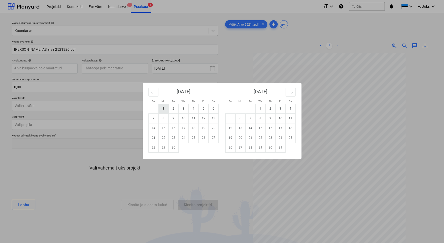
click at [164, 109] on td "1" at bounding box center [164, 109] width 10 height 10
type input "[DATE]"
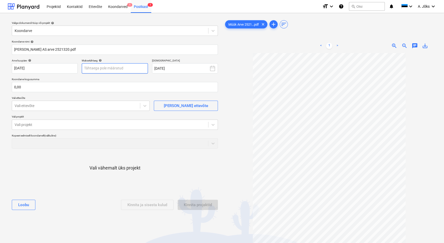
click at [99, 68] on body "Projektid Kontaktid Ettevõte Koondarved 1 Postkast 1 format_size keyboard_arrow…" at bounding box center [222, 121] width 444 height 243
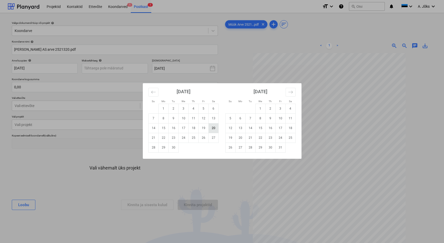
click at [213, 130] on td "20" at bounding box center [214, 128] width 10 height 10
type input "[DATE]"
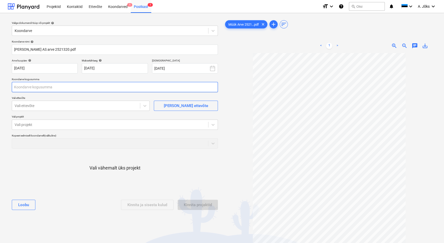
click at [81, 84] on input "text" at bounding box center [115, 87] width 206 height 10
type input "1,71"
click at [72, 104] on div at bounding box center [76, 105] width 123 height 5
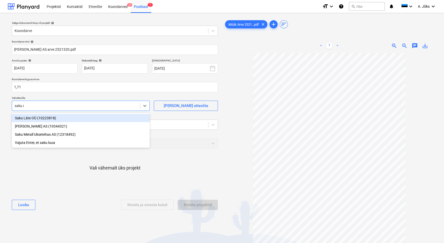
type input "saku ma"
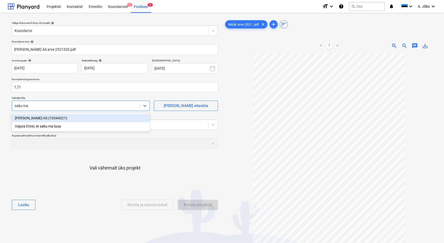
click at [64, 118] on div "[PERSON_NAME] AS (10344321)" at bounding box center [81, 118] width 138 height 8
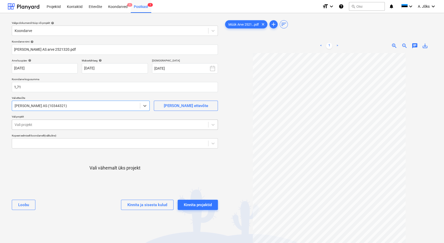
click at [65, 123] on div at bounding box center [110, 124] width 191 height 5
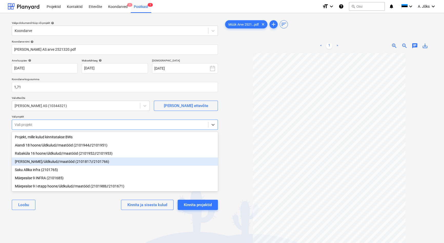
drag, startPoint x: 63, startPoint y: 162, endPoint x: 66, endPoint y: 168, distance: 6.4
click at [63, 162] on div "[PERSON_NAME]/üldkulud//maatööd (2101817//2101766)" at bounding box center [115, 162] width 206 height 8
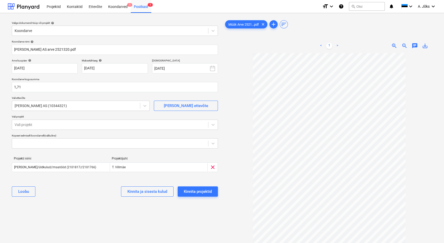
click at [71, 208] on div "Valige dokumendi tüüp või projekt help Koondarve Koondarve nimi help [PERSON_NA…" at bounding box center [115, 150] width 214 height 267
click at [195, 191] on div "Kinnita projektid" at bounding box center [198, 192] width 28 height 7
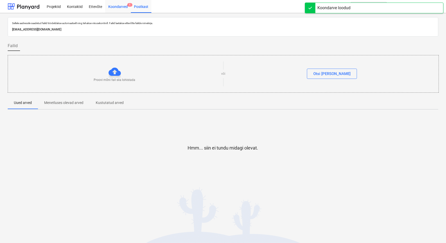
click at [115, 7] on div "Koondarved 1" at bounding box center [118, 6] width 26 height 13
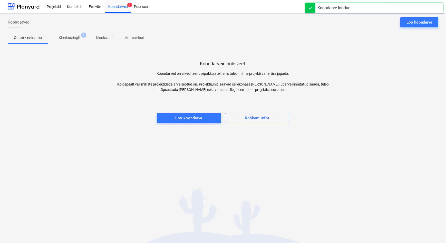
click at [66, 38] on p "Kinnitusringil" at bounding box center [69, 37] width 21 height 5
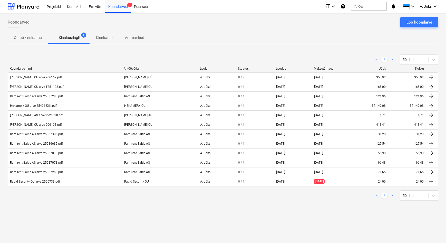
click at [67, 37] on p "Kinnitusringil" at bounding box center [69, 37] width 21 height 5
